Goal: Task Accomplishment & Management: Use online tool/utility

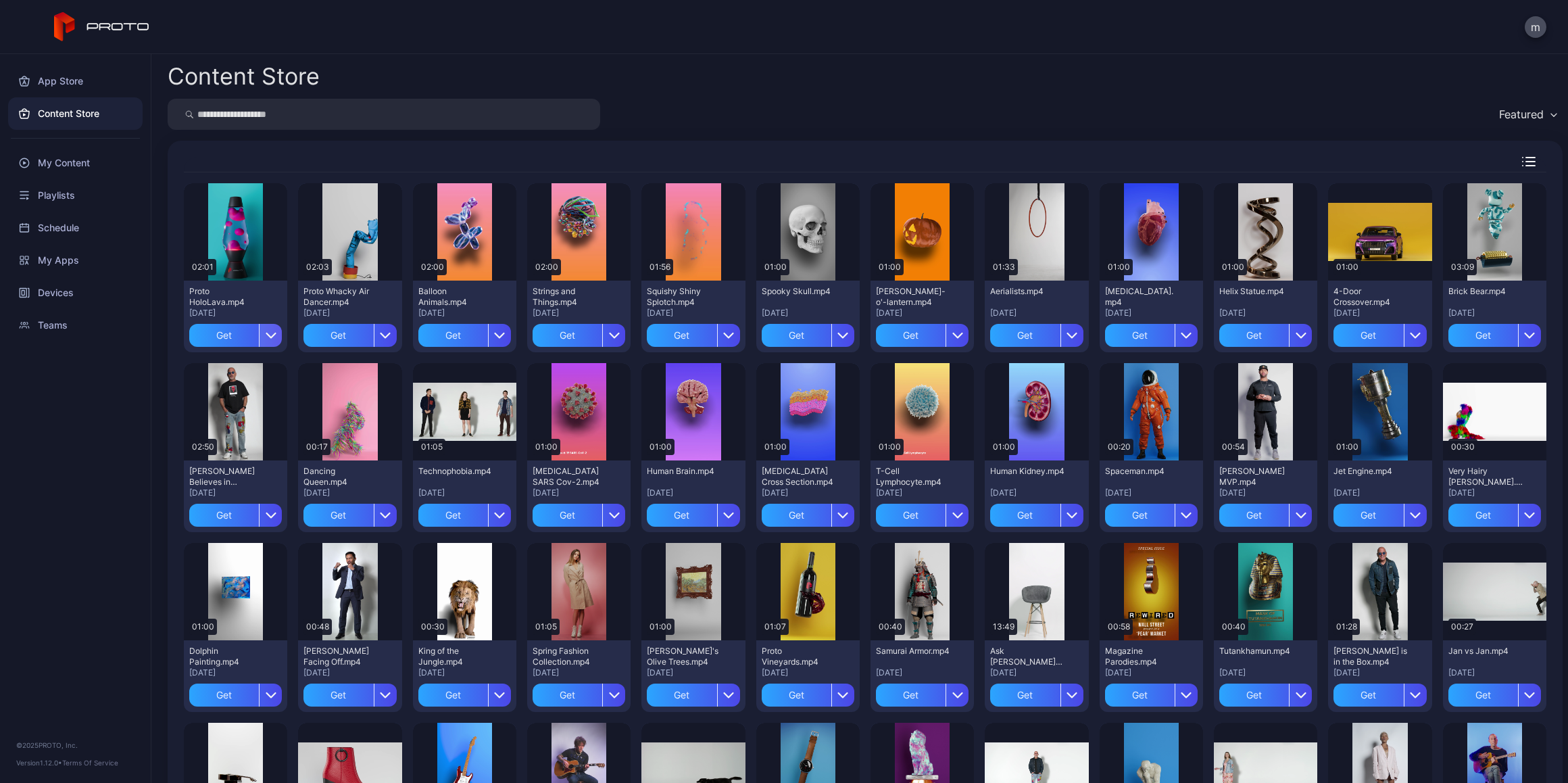
click at [273, 331] on icon "button" at bounding box center [270, 335] width 11 height 11
click at [237, 410] on button "Get and Assign" at bounding box center [235, 418] width 115 height 43
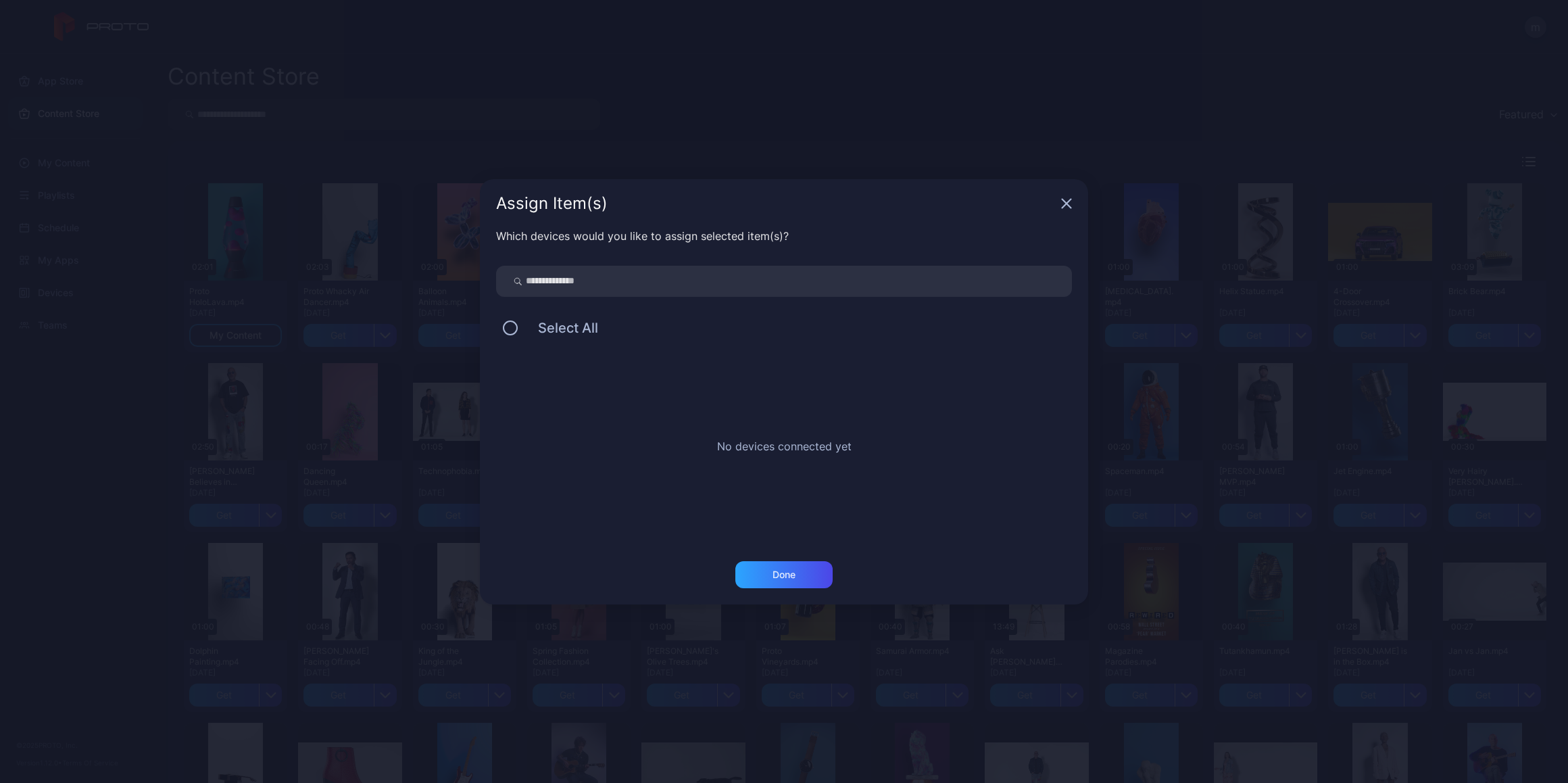
click at [592, 283] on input "search" at bounding box center [784, 281] width 576 height 31
click at [780, 569] on div "Done" at bounding box center [784, 574] width 23 height 11
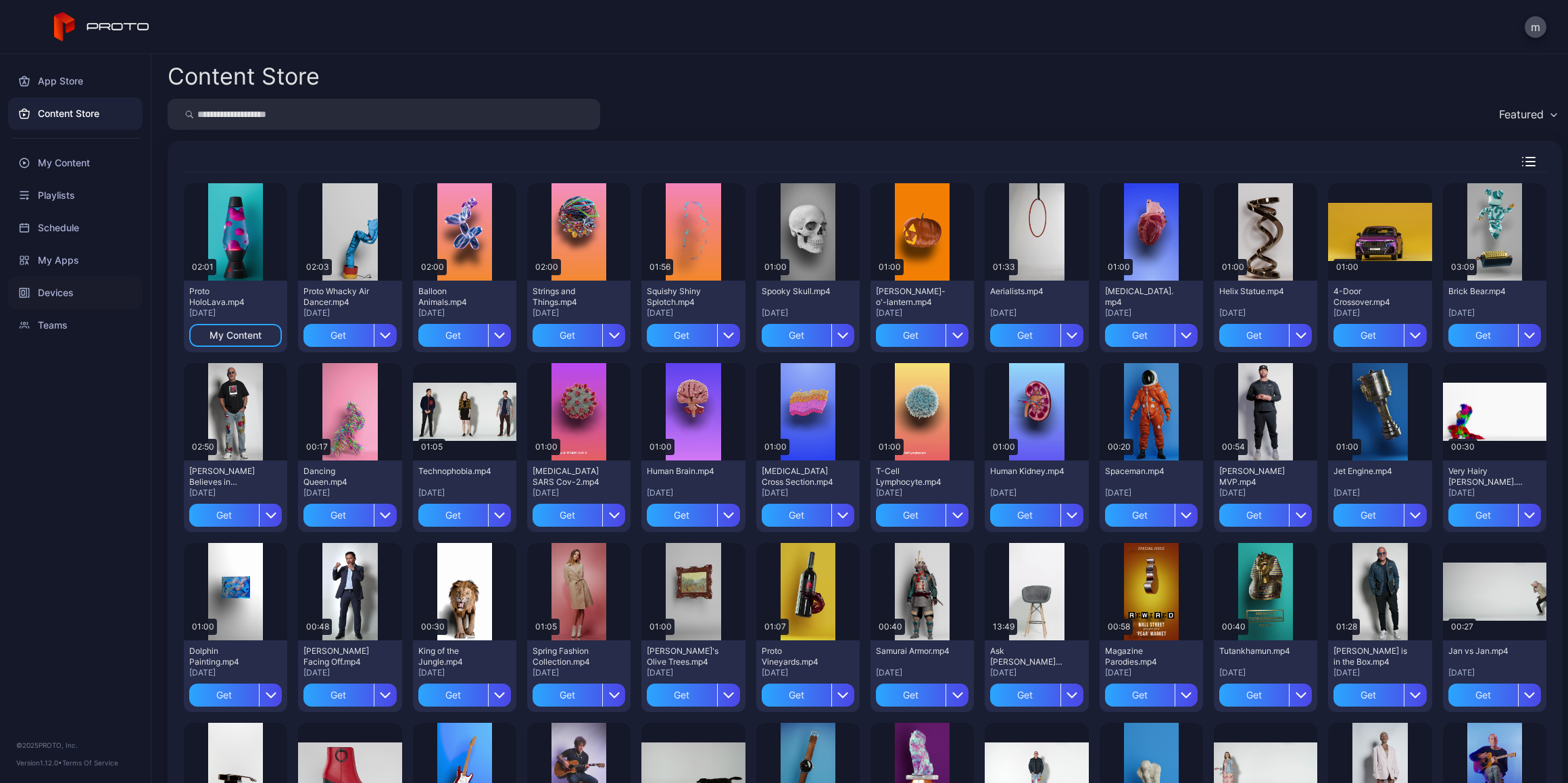
click at [50, 290] on div "Devices" at bounding box center [75, 293] width 135 height 33
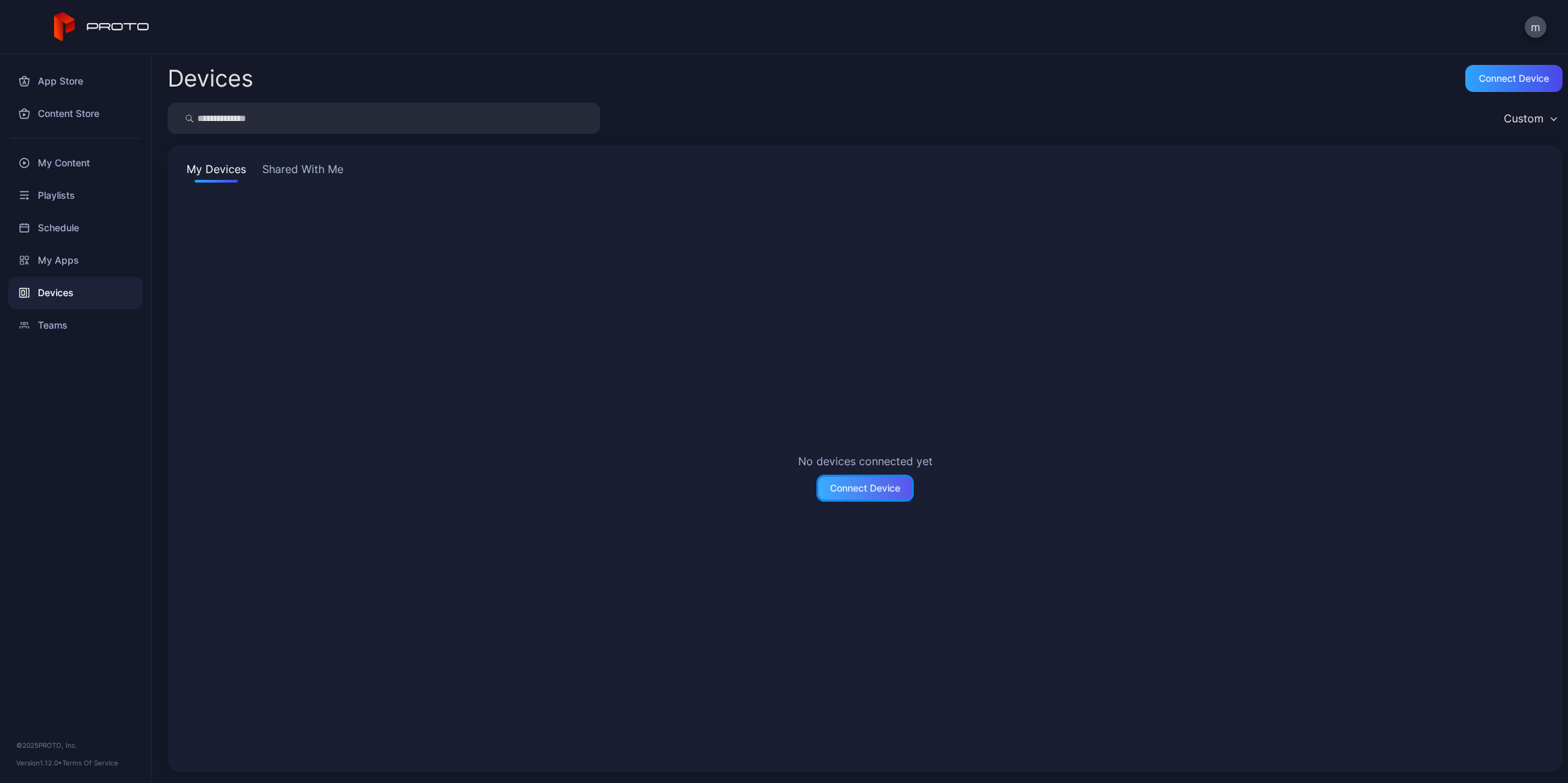
click at [855, 483] on div "Connect Device" at bounding box center [864, 487] width 70 height 11
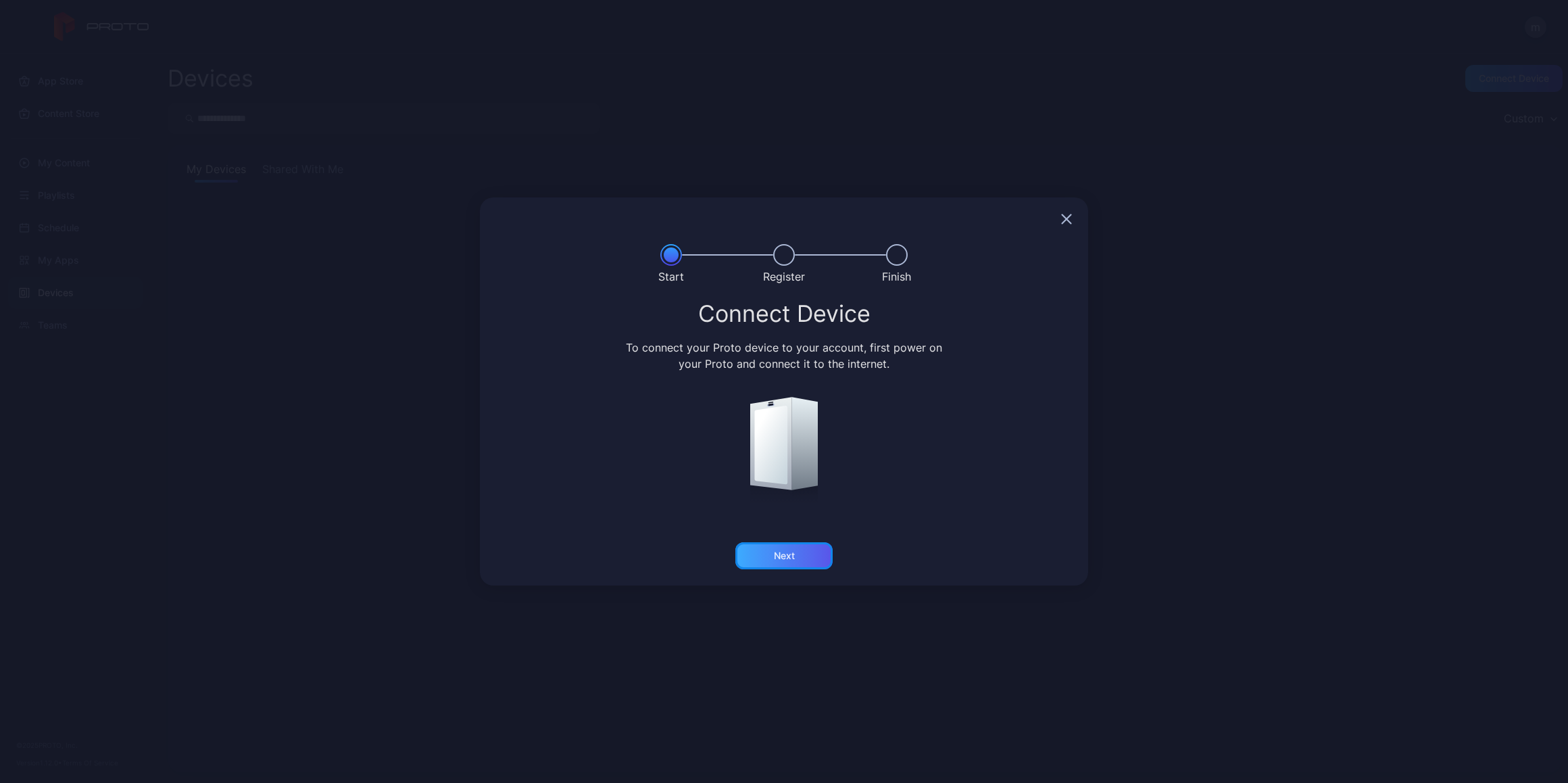
click at [789, 556] on div "Next" at bounding box center [784, 556] width 21 height 11
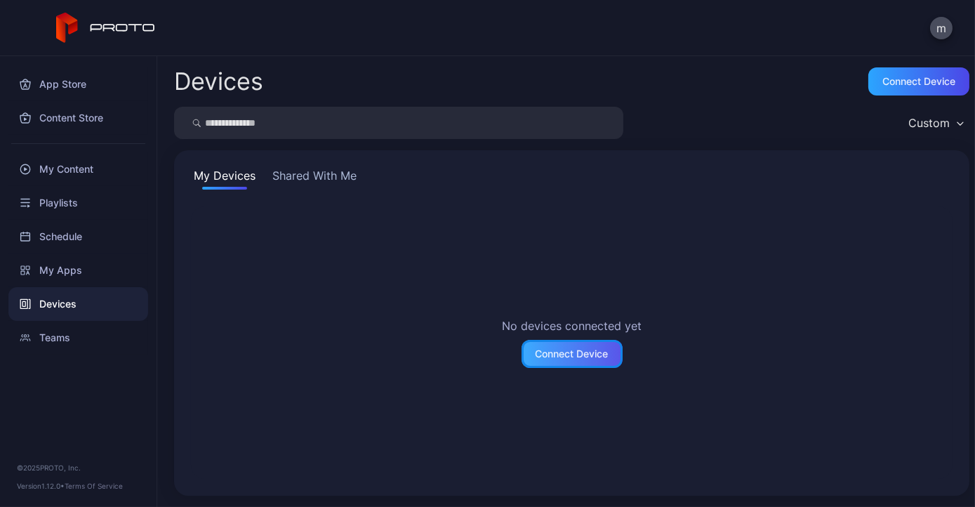
click at [579, 348] on div "Connect Device" at bounding box center [572, 353] width 73 height 11
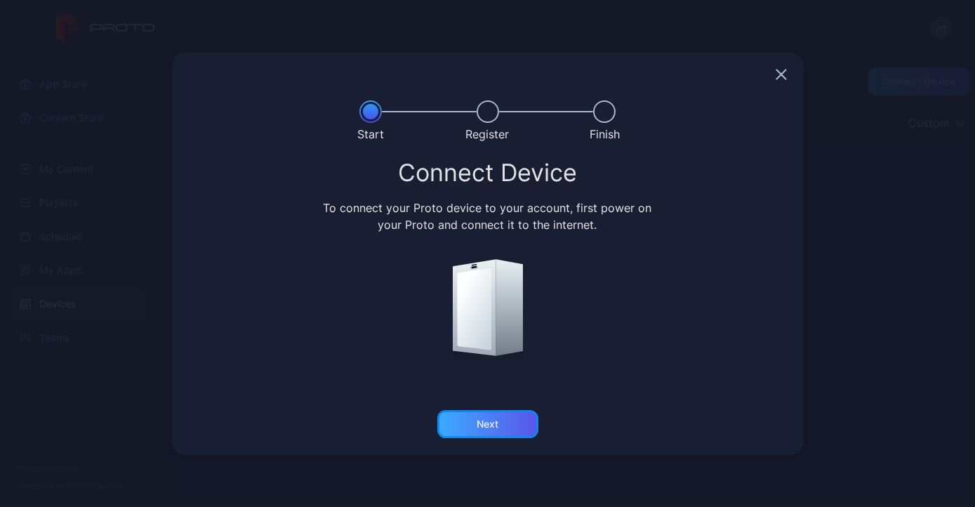
click at [497, 426] on div "Next" at bounding box center [488, 424] width 22 height 11
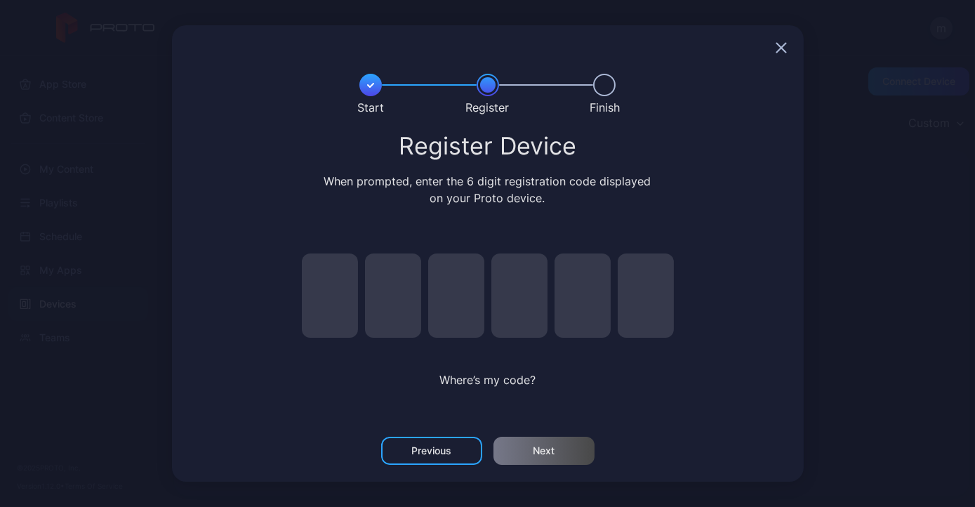
click at [780, 44] on icon "button" at bounding box center [781, 47] width 11 height 11
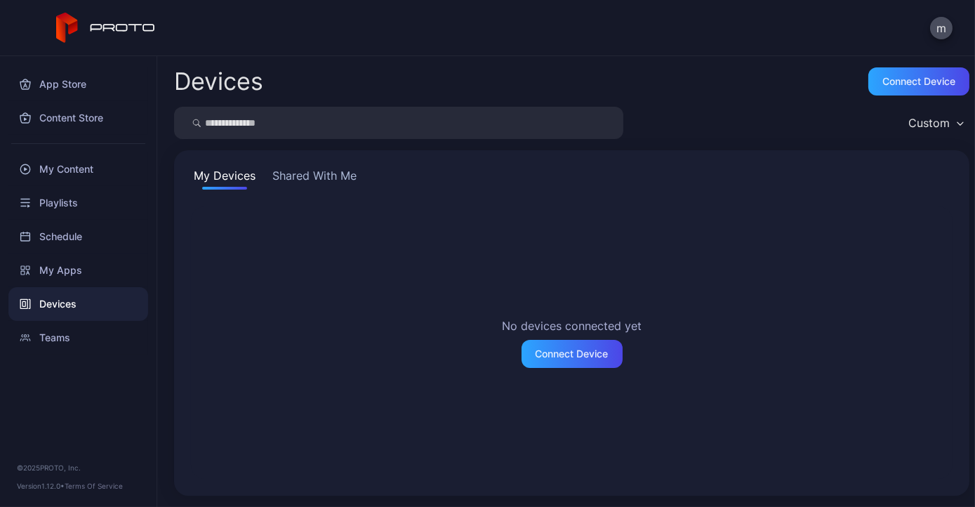
click at [957, 121] on icon "button" at bounding box center [960, 123] width 7 height 4
click at [918, 84] on div "Connect device" at bounding box center [919, 81] width 73 height 11
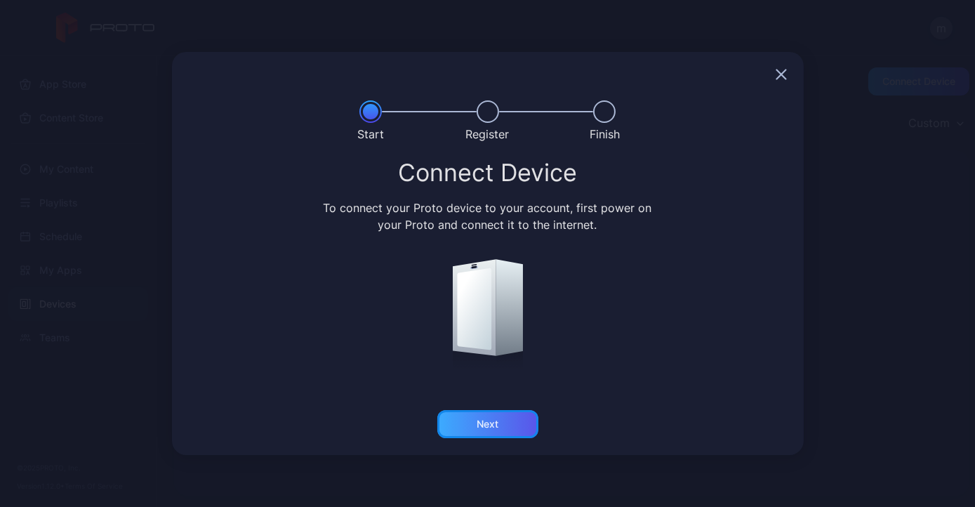
click at [498, 427] on div "Next" at bounding box center [488, 424] width 22 height 11
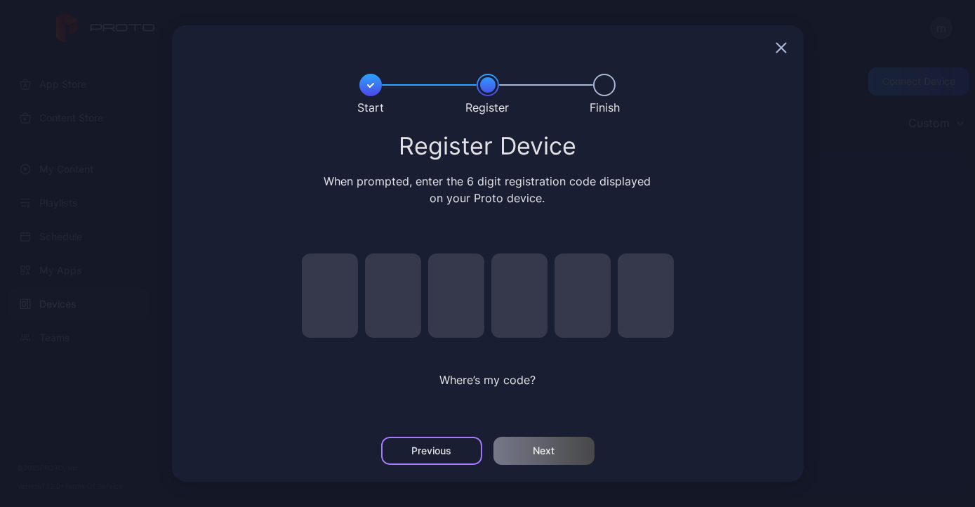
click at [437, 459] on div "Previous" at bounding box center [431, 451] width 101 height 28
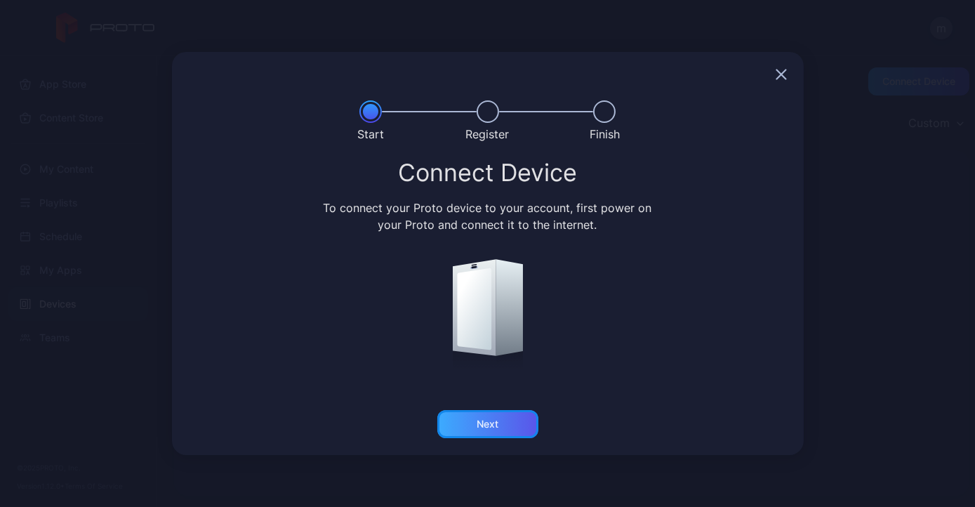
click at [482, 423] on div "Next" at bounding box center [488, 424] width 22 height 11
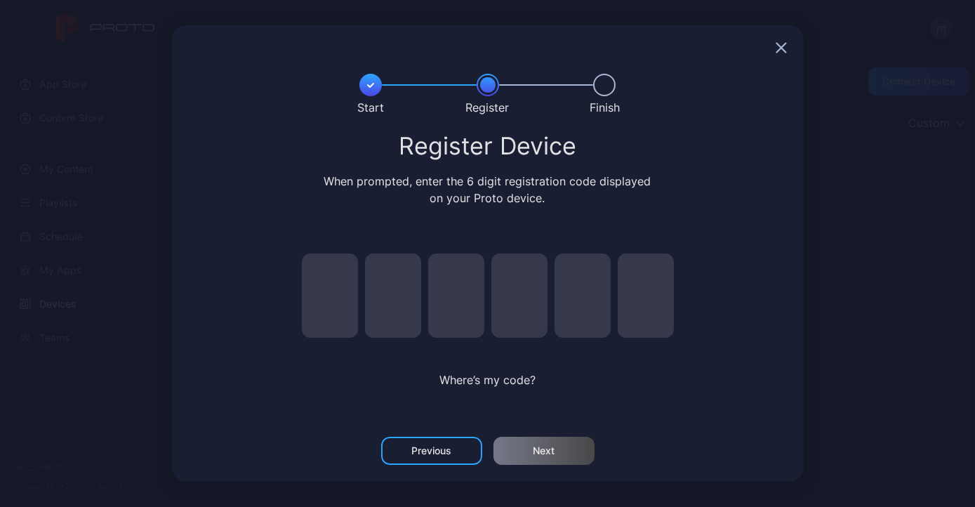
click at [785, 45] on icon "button" at bounding box center [781, 47] width 11 height 11
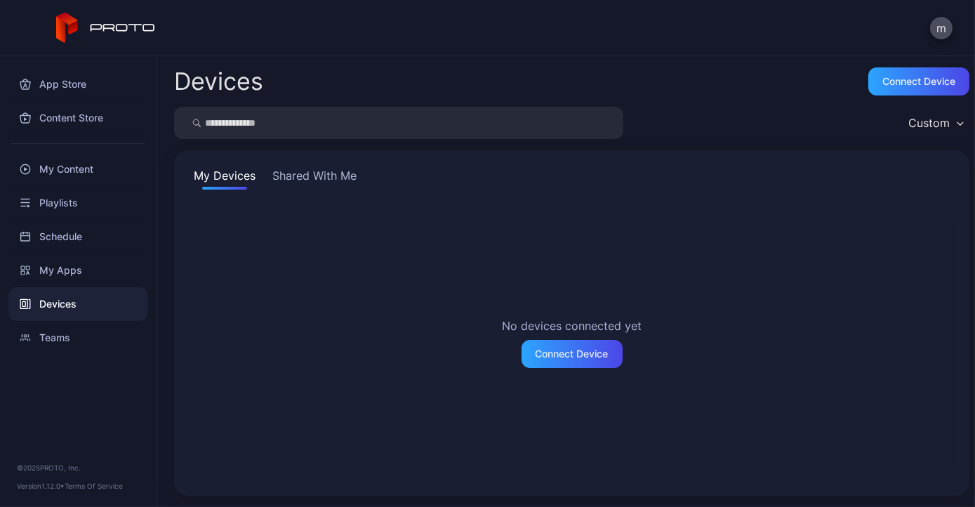
click at [305, 172] on button "Shared With Me" at bounding box center [315, 178] width 90 height 22
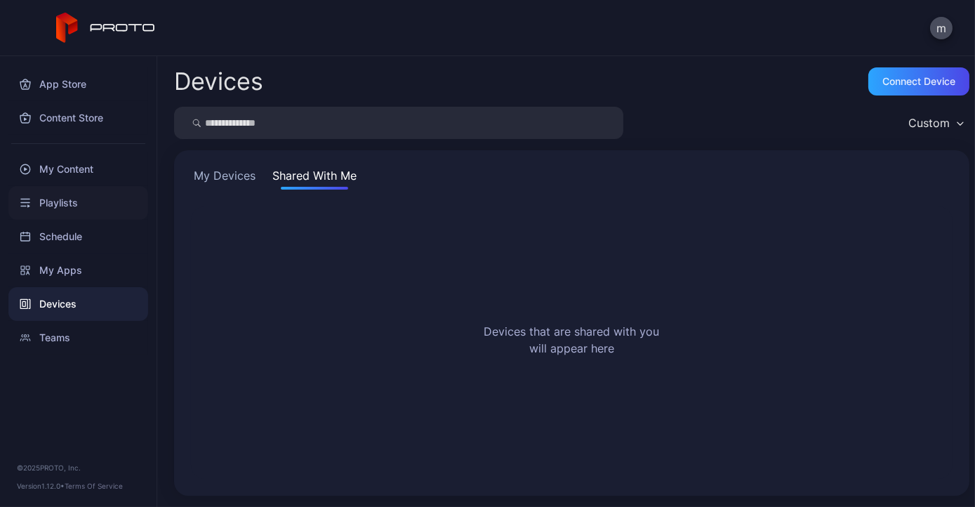
click at [70, 199] on div "Playlists" at bounding box center [78, 203] width 140 height 34
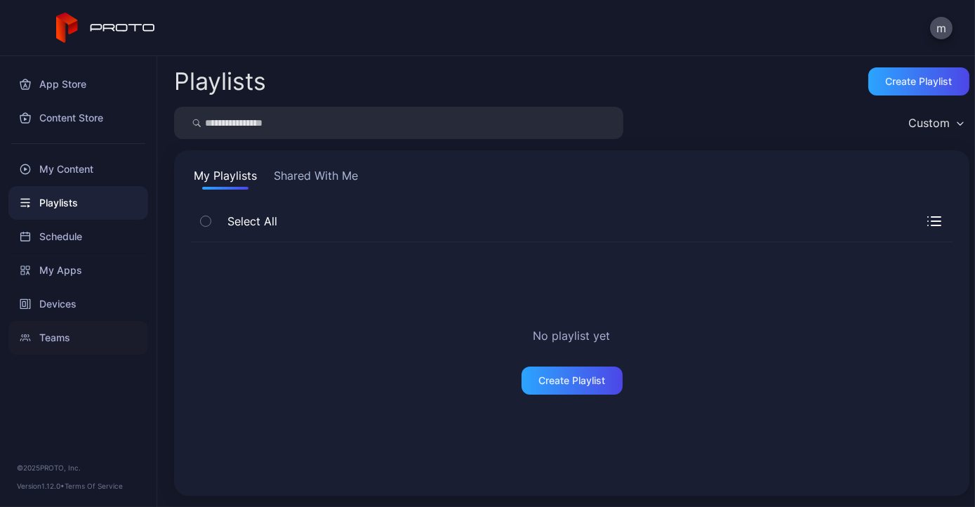
click at [51, 333] on div "Teams" at bounding box center [78, 338] width 140 height 34
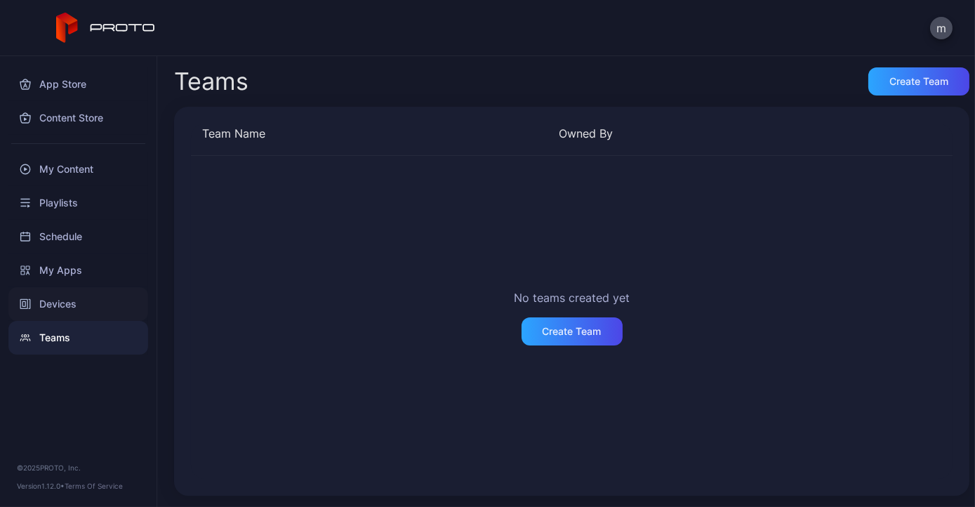
click at [55, 298] on div "Devices" at bounding box center [78, 304] width 140 height 34
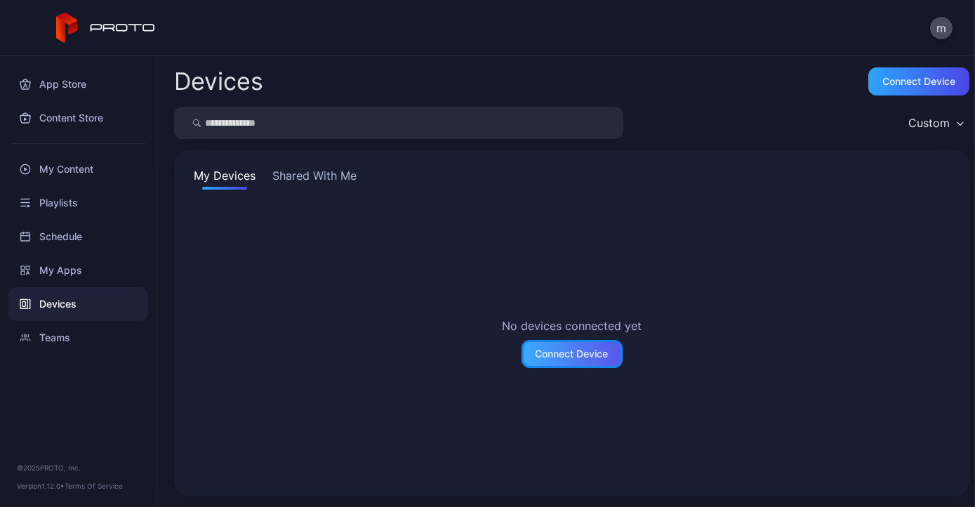
click at [546, 353] on div "Connect Device" at bounding box center [572, 353] width 73 height 11
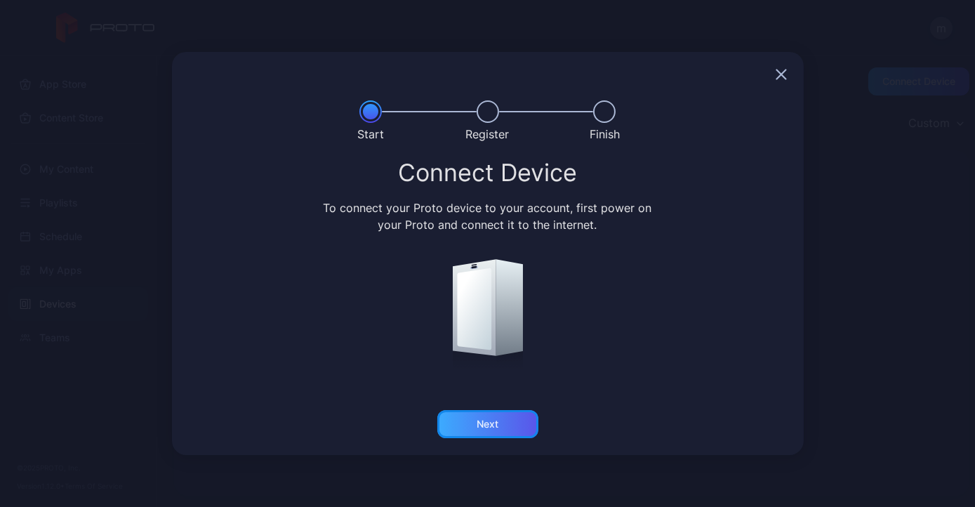
click at [487, 423] on div "Next" at bounding box center [488, 424] width 22 height 11
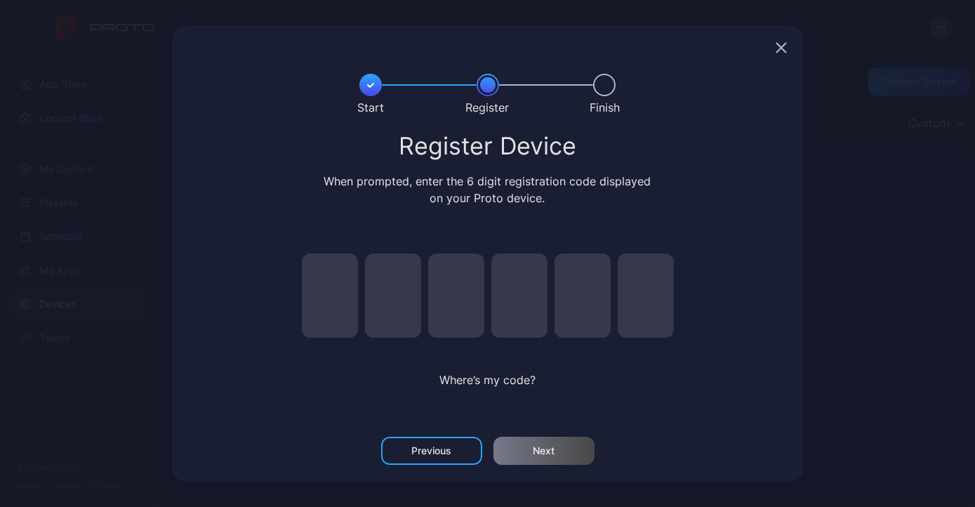
click at [626, 360] on div "Where’s my code?" at bounding box center [487, 325] width 407 height 187
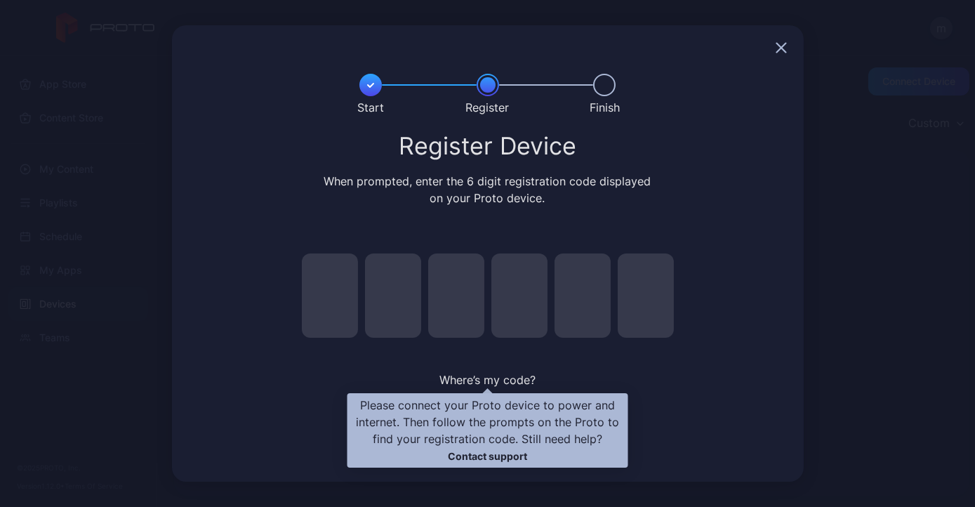
click at [478, 379] on span "Where’s my code?" at bounding box center [488, 380] width 96 height 14
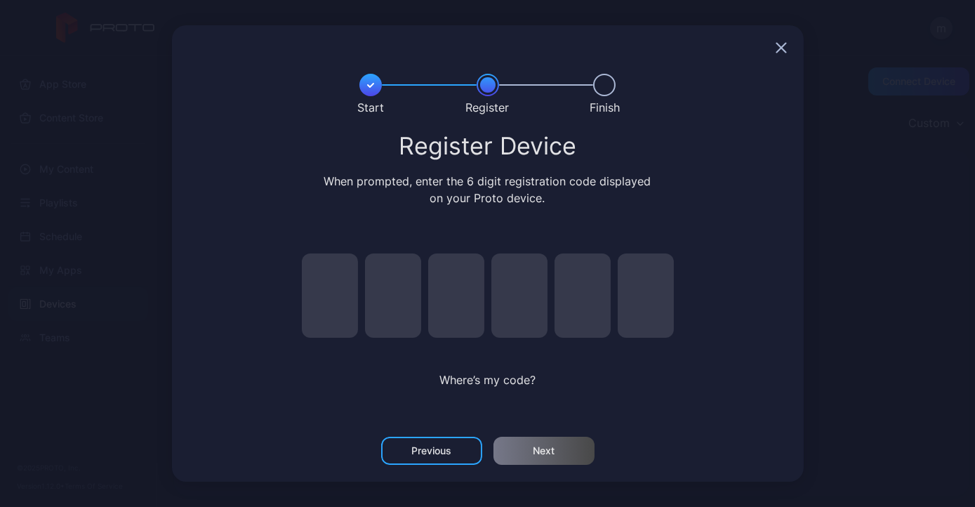
click at [784, 48] on icon "button" at bounding box center [781, 47] width 11 height 11
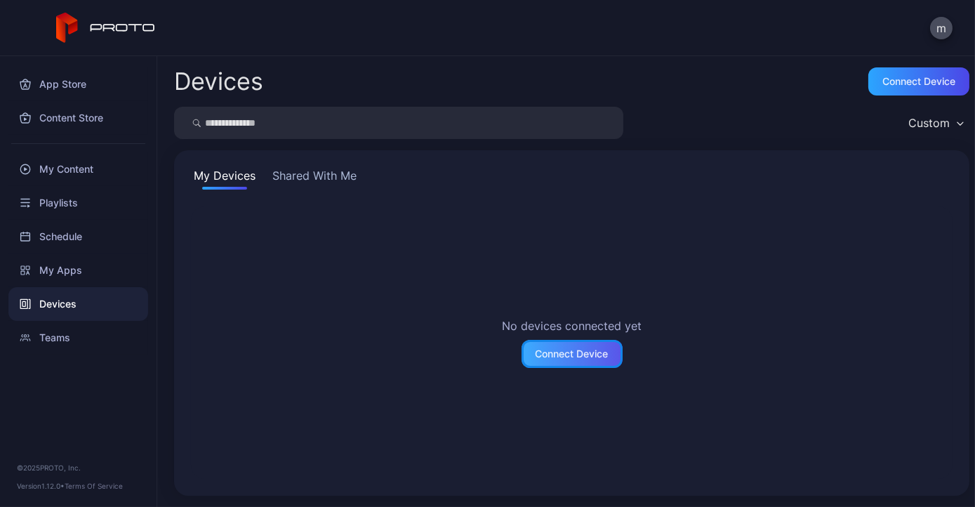
click at [594, 360] on div "Connect Device" at bounding box center [572, 353] width 73 height 11
